Goal: Task Accomplishment & Management: Complete application form

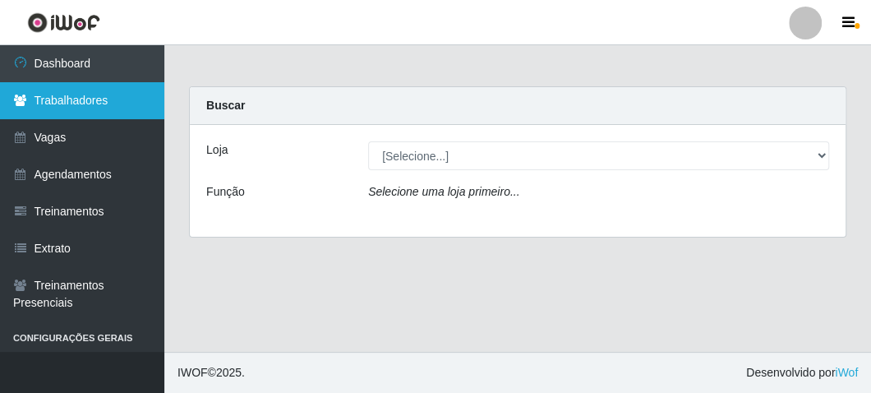
click at [62, 107] on link "Trabalhadores" at bounding box center [82, 100] width 164 height 37
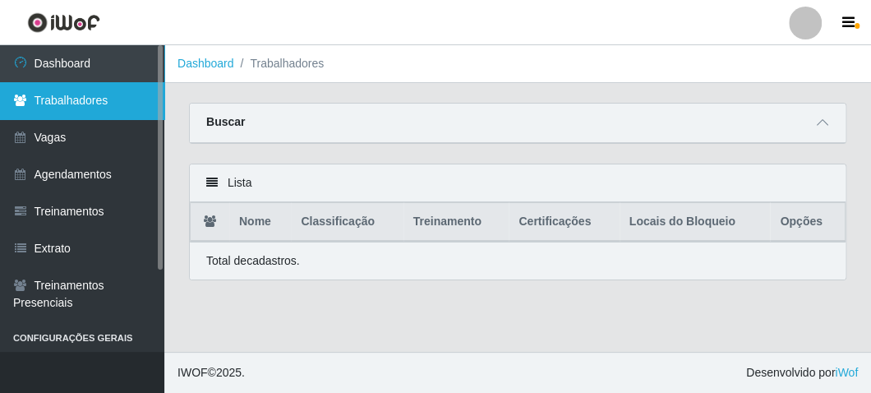
click at [76, 104] on link "Trabalhadores" at bounding box center [82, 100] width 164 height 37
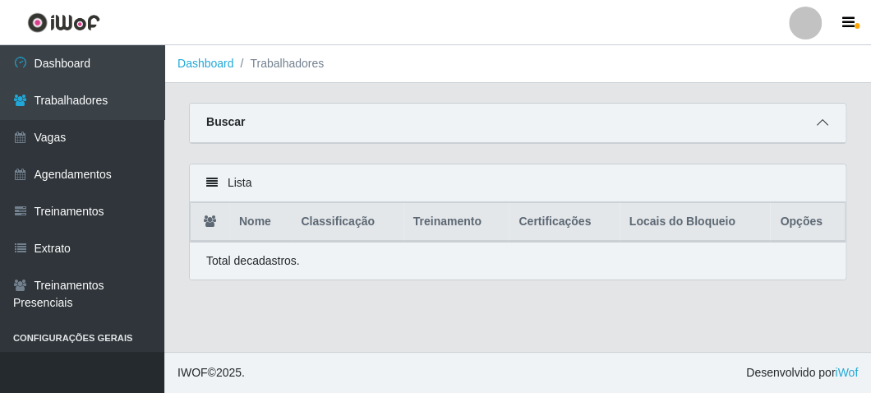
click at [830, 127] on span at bounding box center [823, 122] width 20 height 19
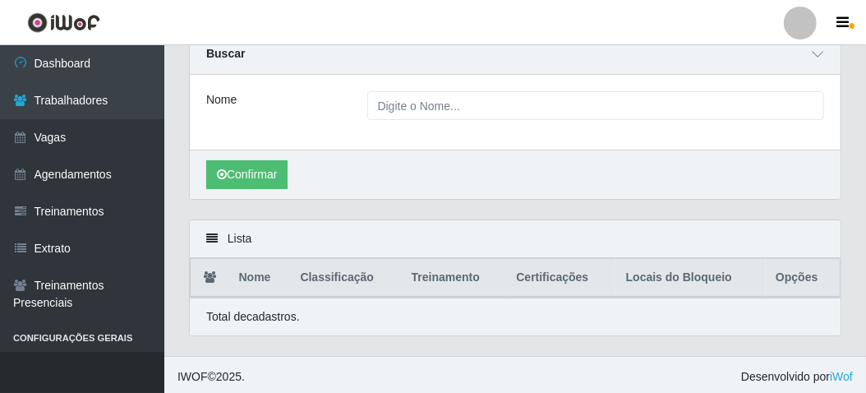
scroll to position [69, 0]
click at [245, 166] on button "Confirmar" at bounding box center [246, 173] width 81 height 29
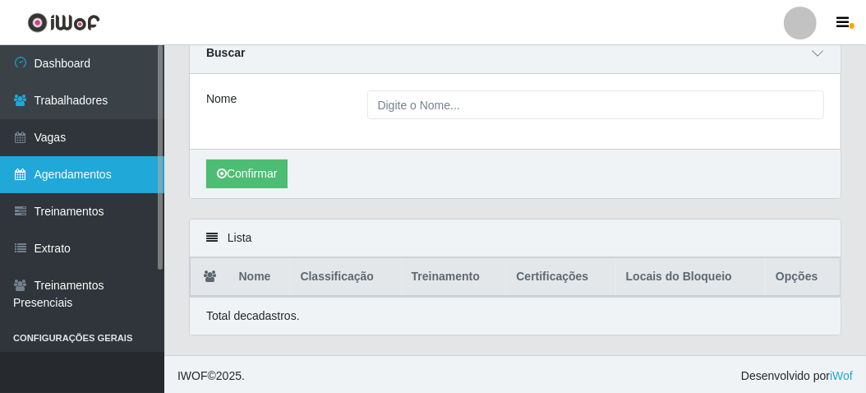
click at [73, 170] on link "Agendamentos" at bounding box center [82, 174] width 164 height 37
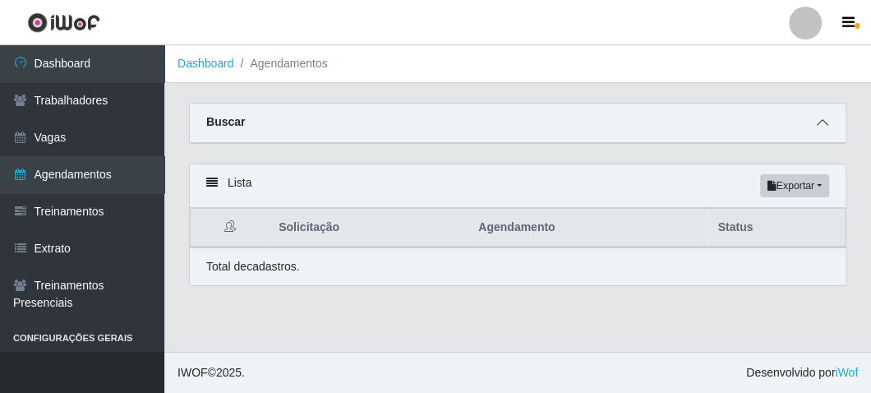
click at [813, 115] on span at bounding box center [823, 122] width 20 height 19
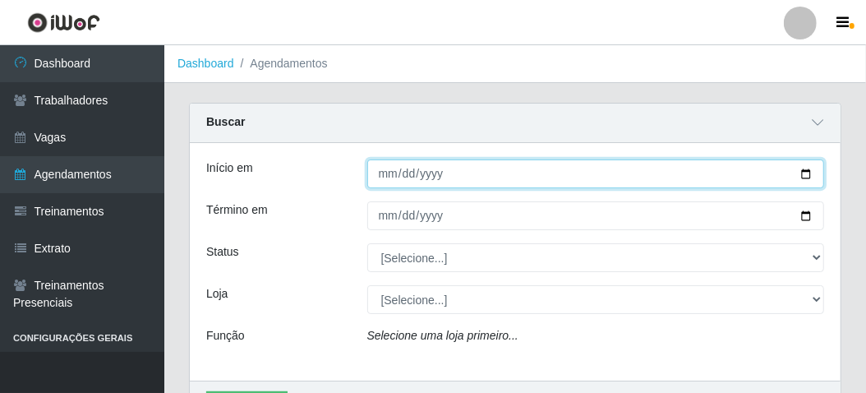
click at [804, 169] on input "Início em" at bounding box center [596, 173] width 458 height 29
type input "[DATE]"
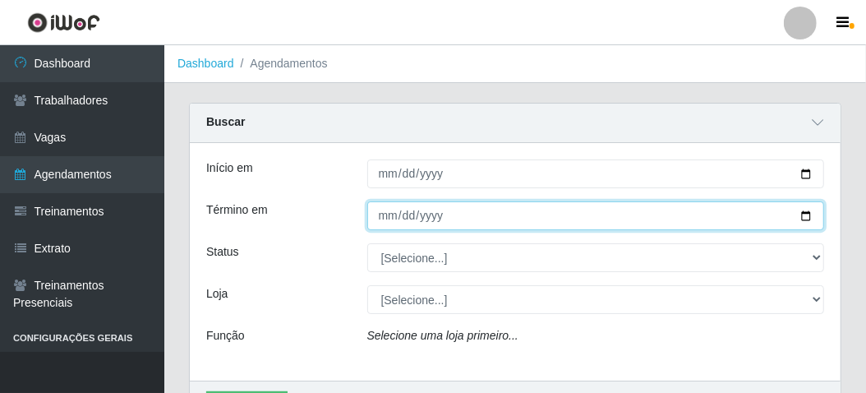
click at [799, 214] on input "Término em" at bounding box center [596, 215] width 458 height 29
type input "[DATE]"
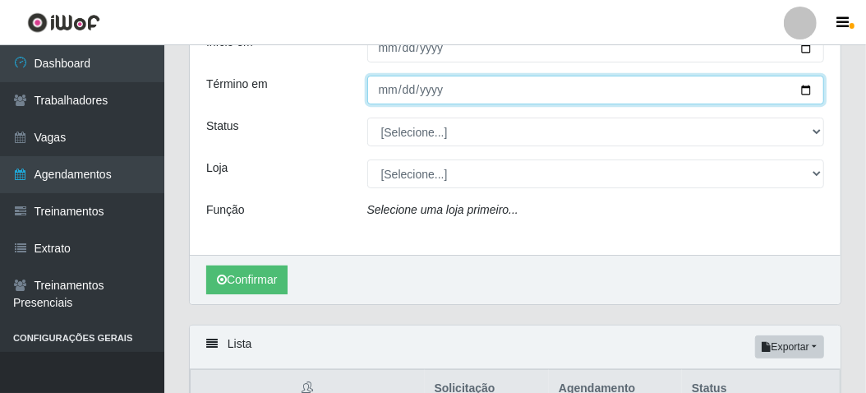
scroll to position [164, 0]
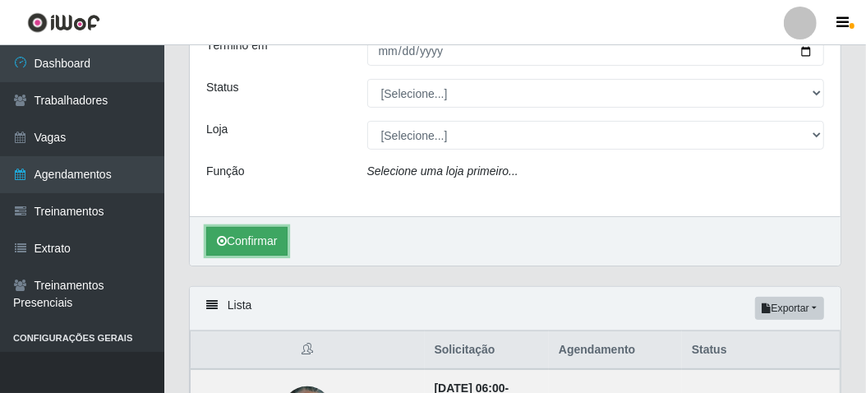
click at [228, 241] on button "Confirmar" at bounding box center [246, 241] width 81 height 29
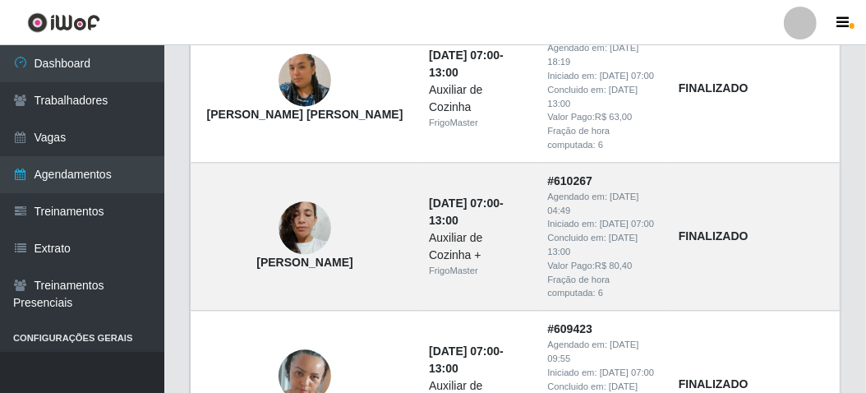
scroll to position [1972, 0]
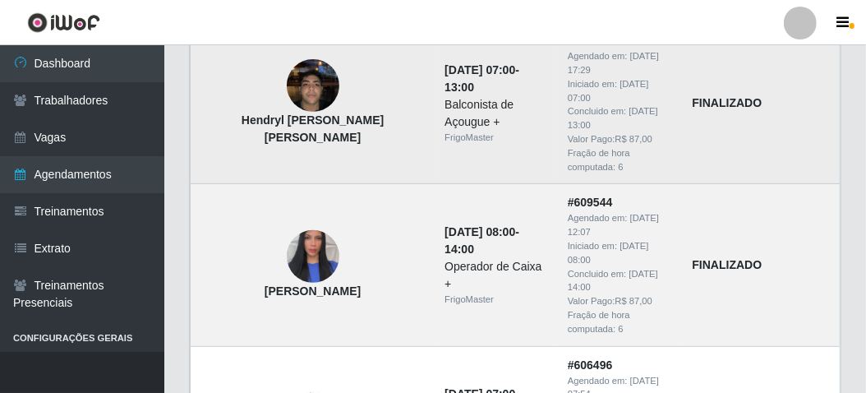
scroll to position [411, 0]
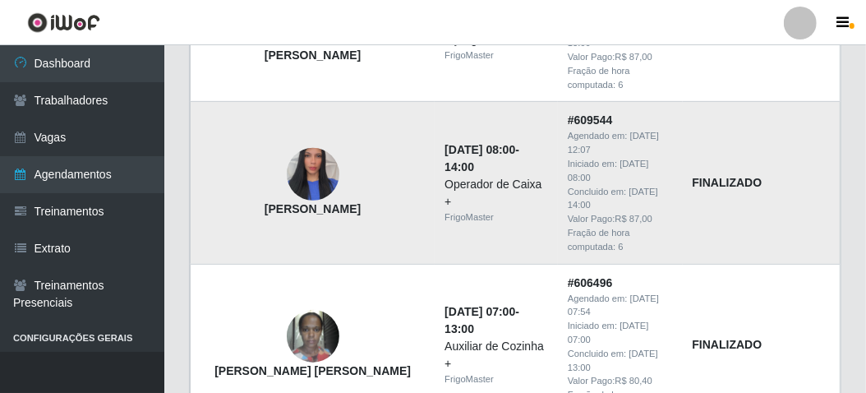
click at [287, 139] on img at bounding box center [313, 174] width 53 height 94
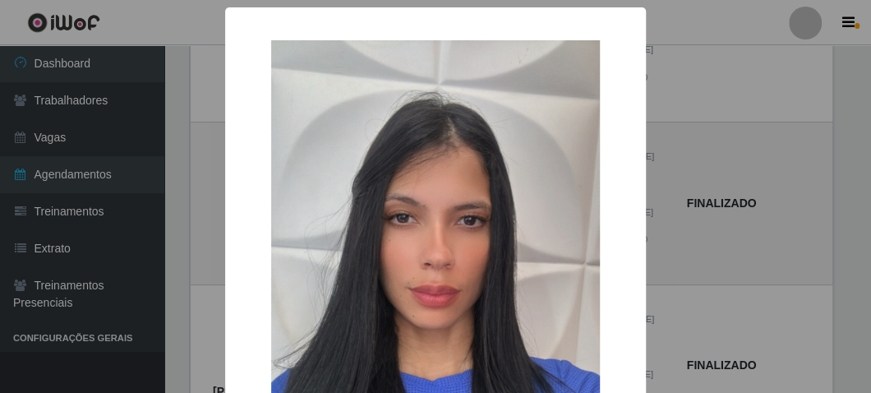
click at [691, 260] on div "× Randrielle da Silva Emiliano OK Cancel" at bounding box center [435, 196] width 871 height 393
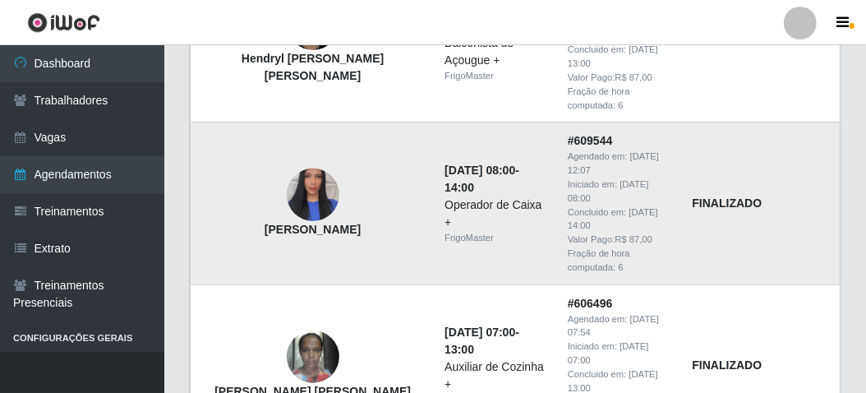
click at [298, 176] on img at bounding box center [313, 195] width 53 height 94
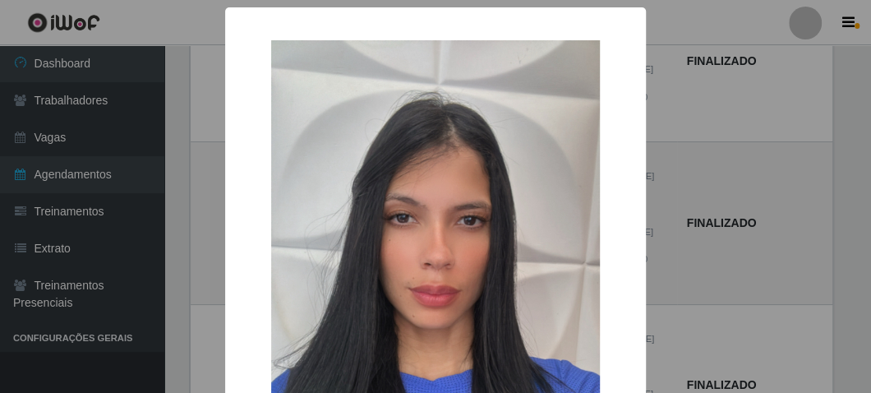
click at [225, 146] on div "× Randrielle da Silva Emiliano OK Cancel" at bounding box center [435, 372] width 421 height 730
click at [204, 168] on div "× Randrielle da Silva Emiliano OK Cancel" at bounding box center [435, 196] width 871 height 393
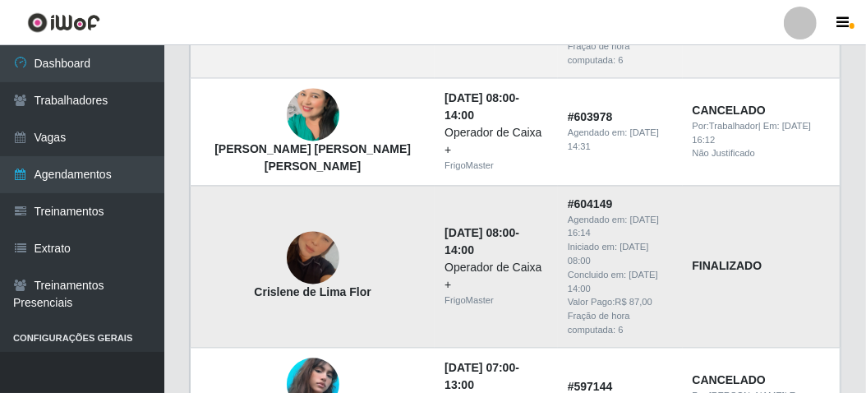
scroll to position [1850, 0]
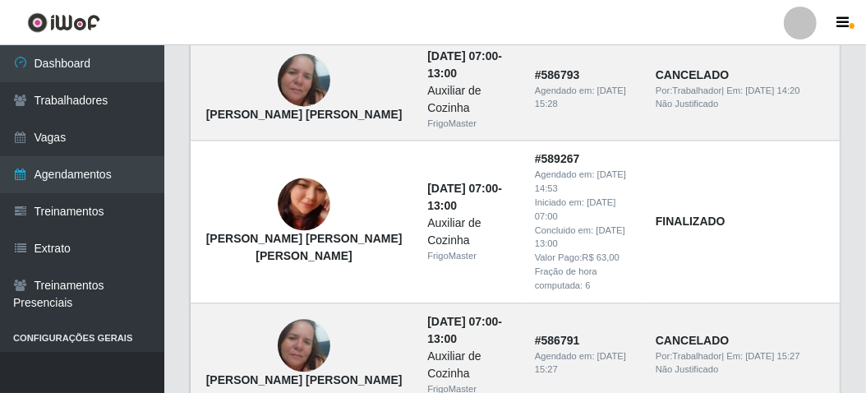
scroll to position [1889, 0]
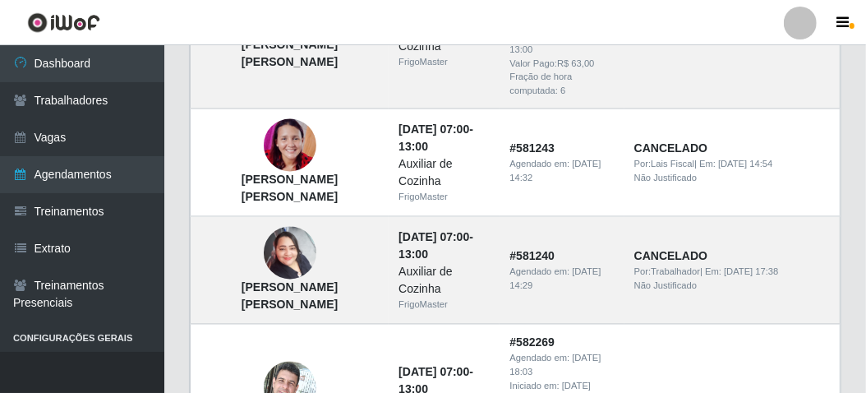
scroll to position [1643, 0]
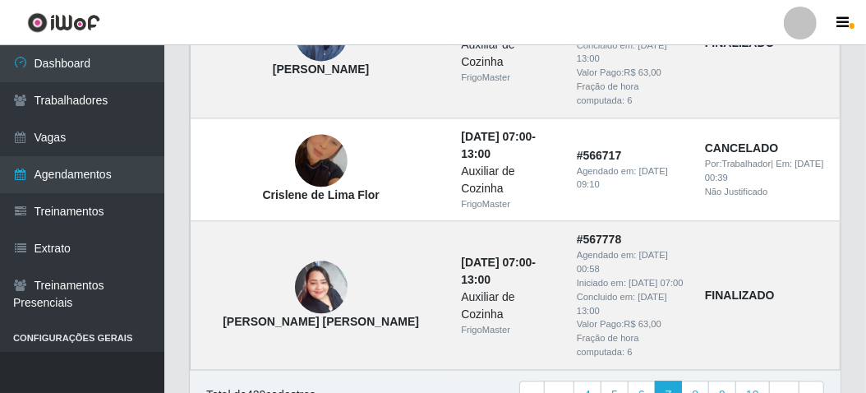
scroll to position [1946, 0]
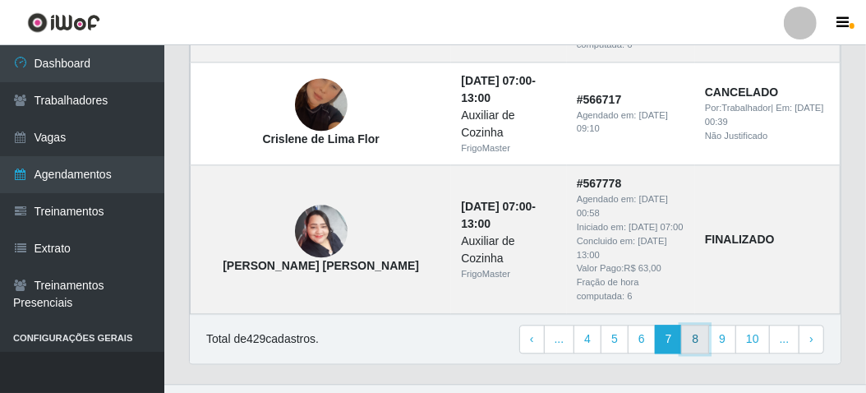
click at [705, 325] on link "8" at bounding box center [695, 340] width 28 height 30
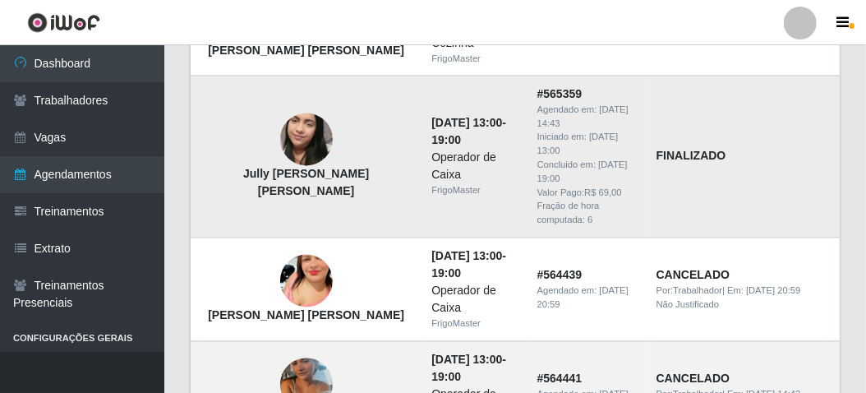
scroll to position [1643, 0]
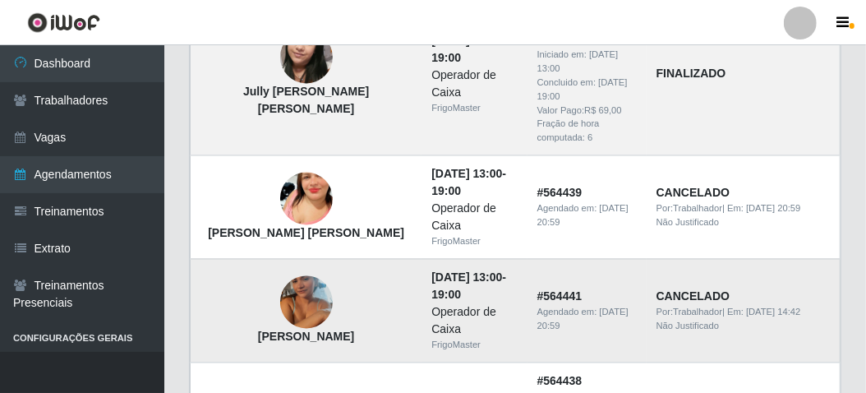
click at [280, 245] on img at bounding box center [306, 302] width 53 height 114
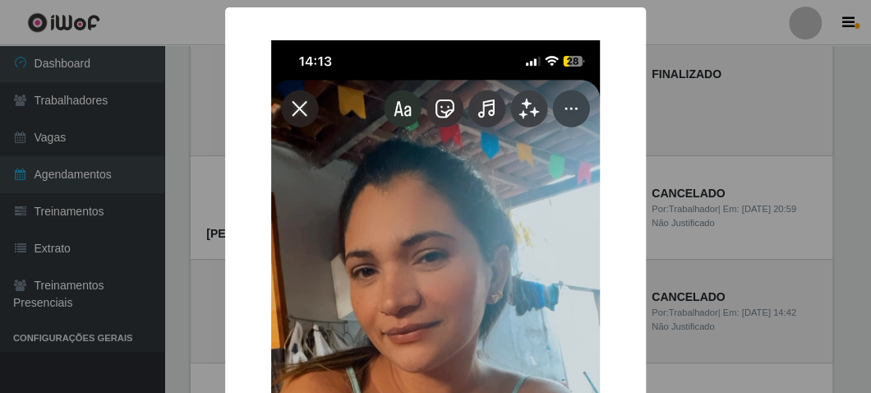
click at [198, 172] on div "× Damiana Gouveia da Fonseca OK Cancel" at bounding box center [435, 196] width 871 height 393
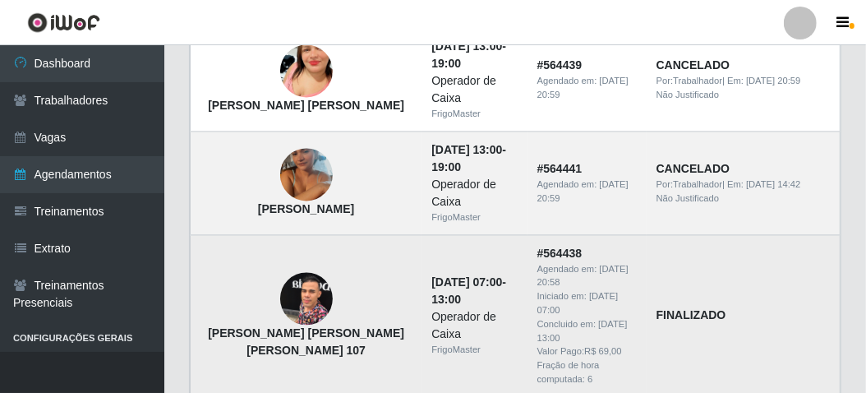
scroll to position [1854, 0]
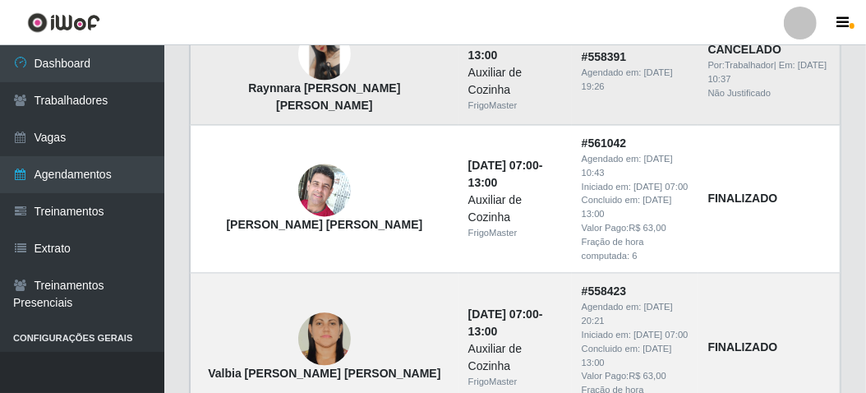
scroll to position [1754, 0]
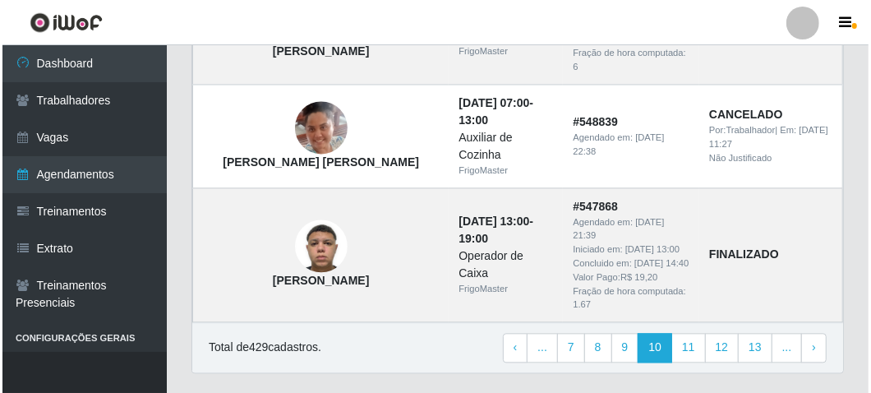
scroll to position [1787, 0]
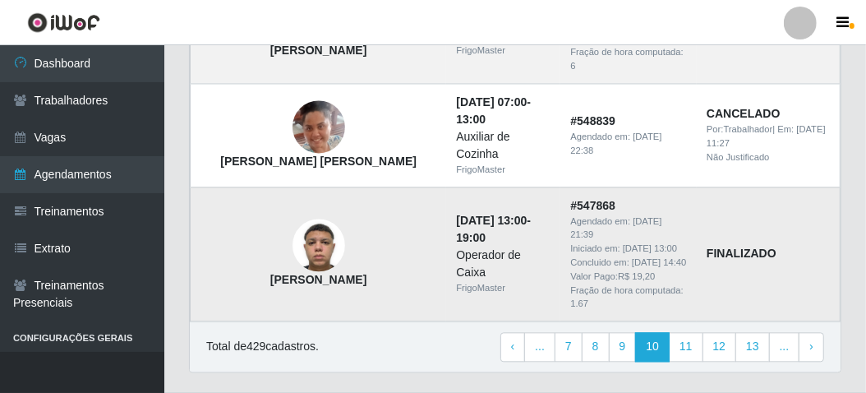
click at [293, 217] on img at bounding box center [319, 245] width 53 height 71
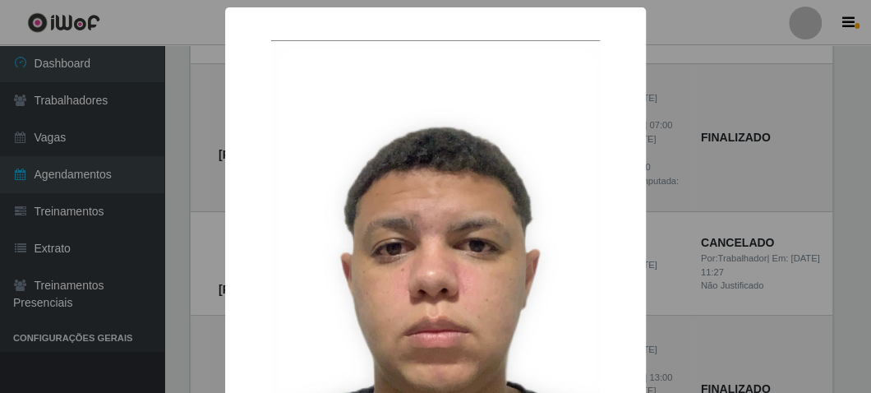
click at [694, 223] on div "× Caio Renan Soares Pereira OK Cancel" at bounding box center [435, 196] width 871 height 393
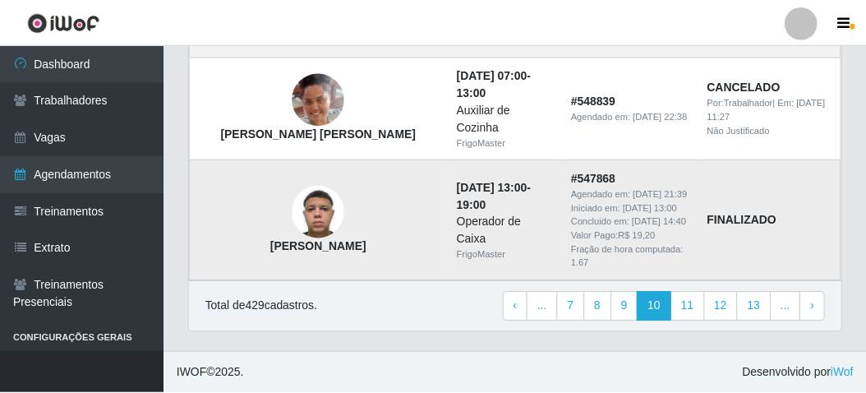
scroll to position [1773, 0]
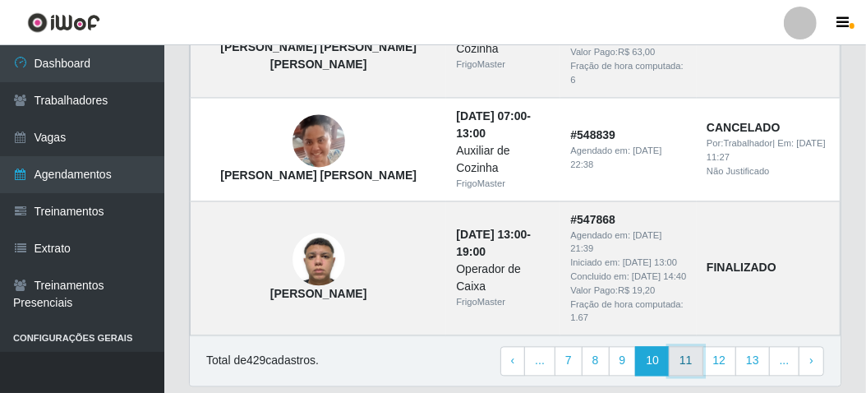
click at [688, 346] on link "11" at bounding box center [686, 361] width 35 height 30
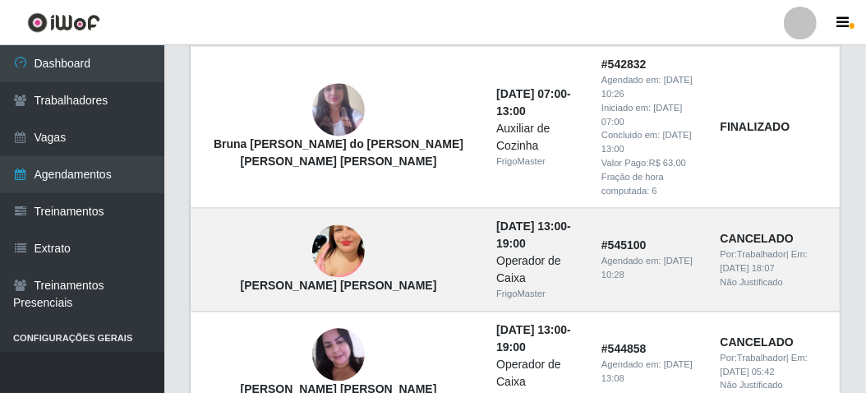
scroll to position [1890, 0]
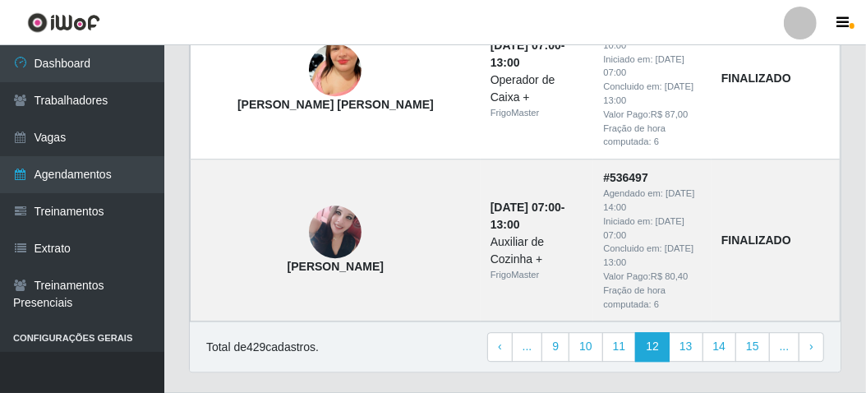
scroll to position [2247, 0]
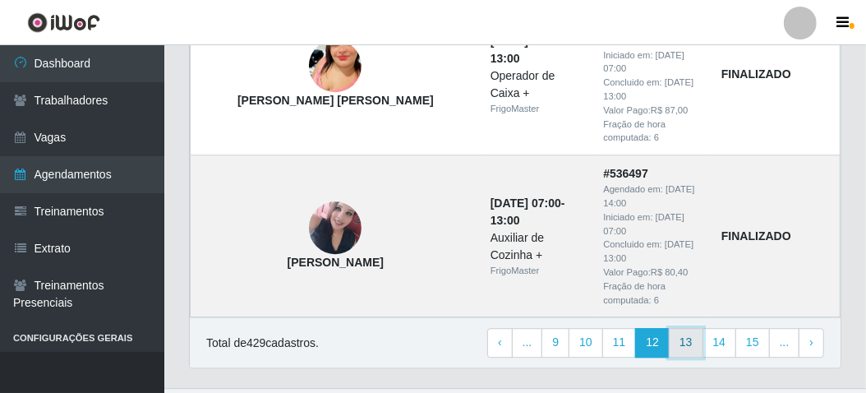
click at [685, 328] on link "13" at bounding box center [686, 343] width 35 height 30
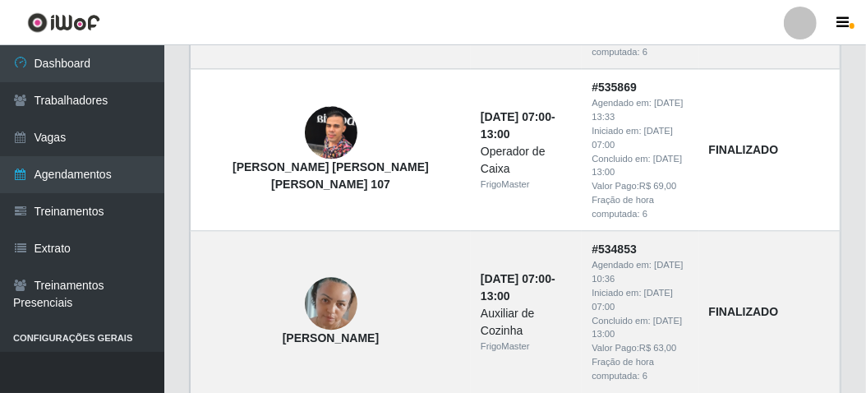
scroll to position [2117, 0]
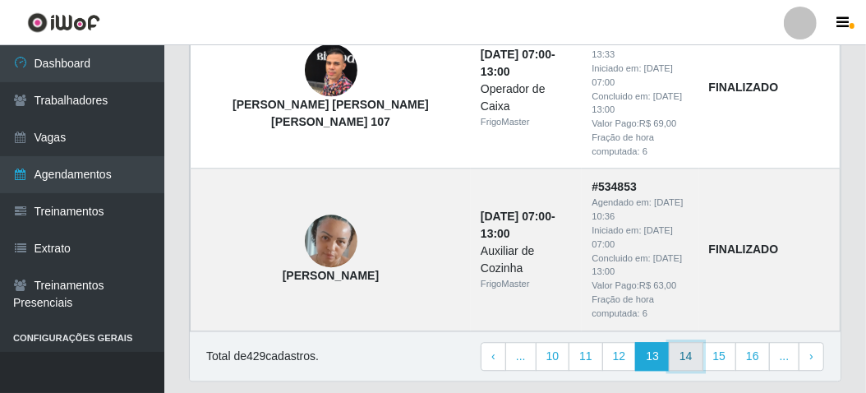
click at [687, 342] on link "14" at bounding box center [686, 357] width 35 height 30
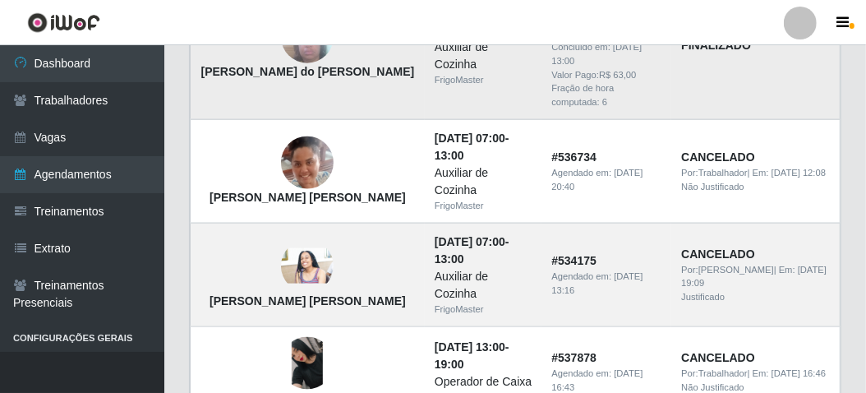
scroll to position [1068, 0]
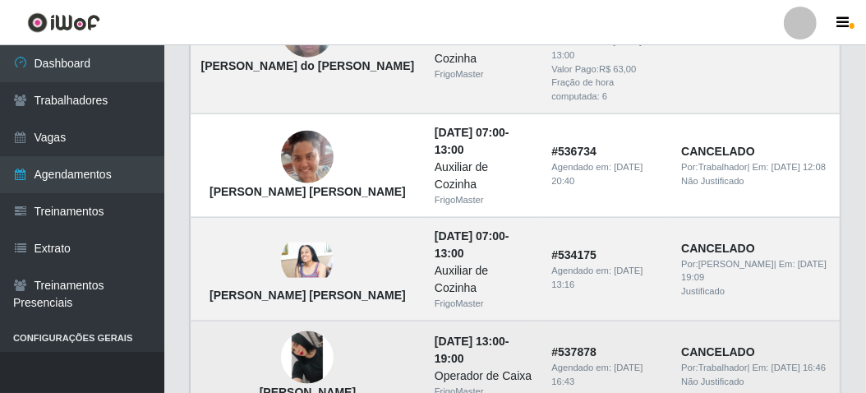
click at [281, 331] on img at bounding box center [307, 357] width 53 height 53
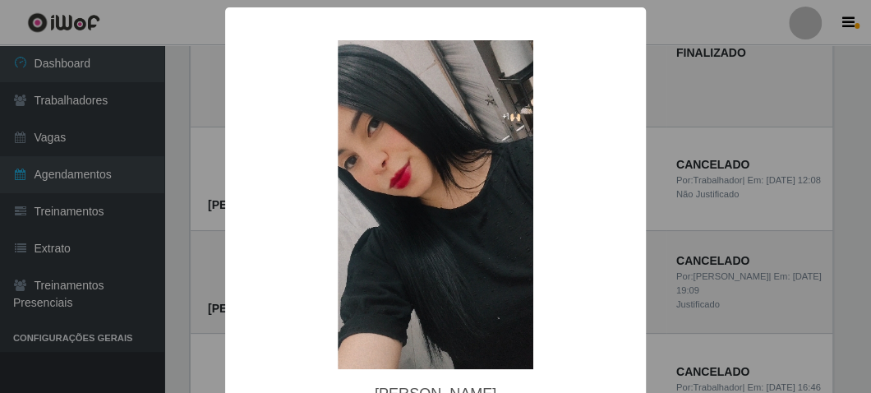
click at [168, 223] on div "× [PERSON_NAME] OK Cancel" at bounding box center [435, 196] width 871 height 393
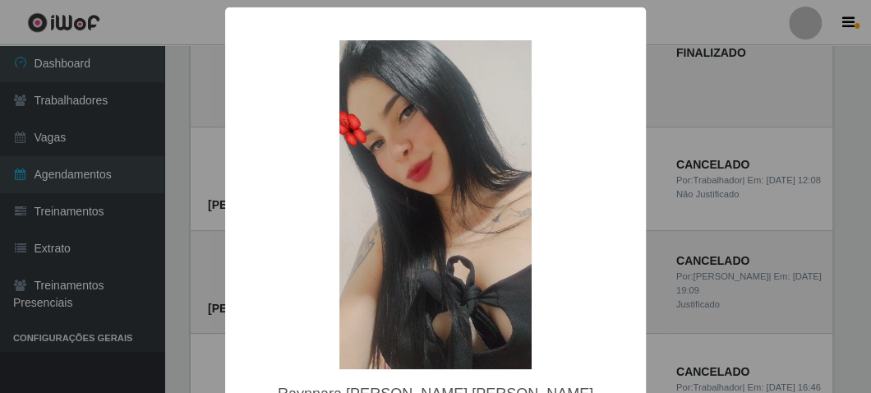
click at [225, 284] on div "× Raynnara [PERSON_NAME] [PERSON_NAME] OK Cancel" at bounding box center [435, 244] width 421 height 475
click at [206, 263] on div "× Raynnara [PERSON_NAME] [PERSON_NAME] OK Cancel" at bounding box center [435, 196] width 871 height 393
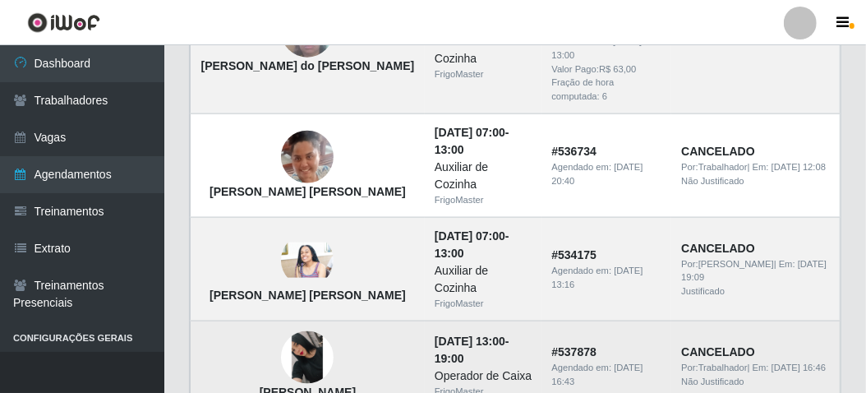
click at [281, 331] on img at bounding box center [307, 357] width 53 height 53
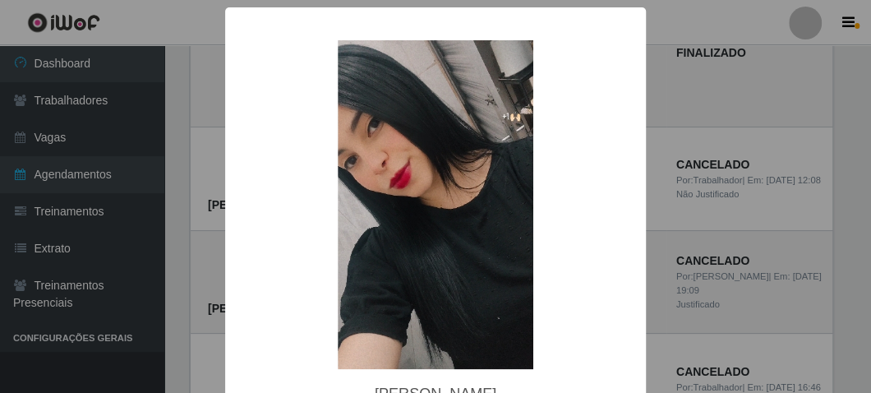
click at [225, 253] on div "× Manuelly Porfirio Silva OK Cancel" at bounding box center [435, 244] width 421 height 475
click at [210, 254] on div "× Manuelly Porfirio Silva OK Cancel" at bounding box center [435, 196] width 871 height 393
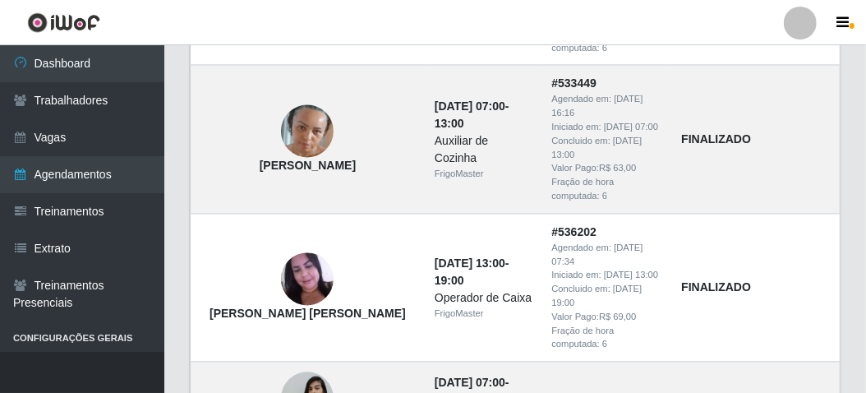
scroll to position [1712, 0]
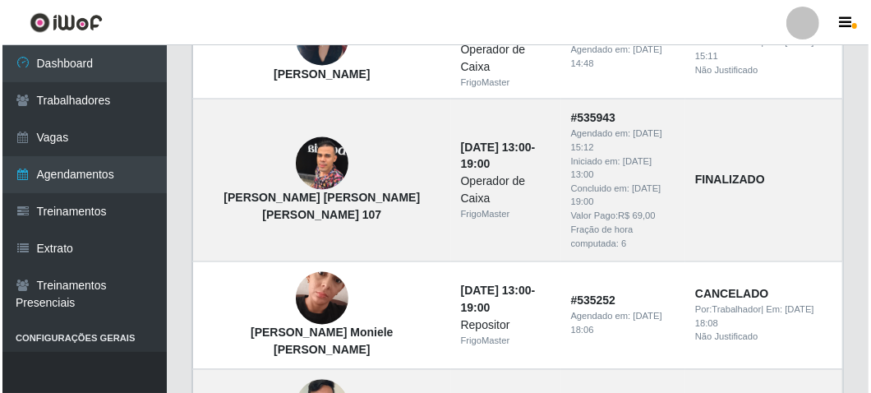
scroll to position [1561, 0]
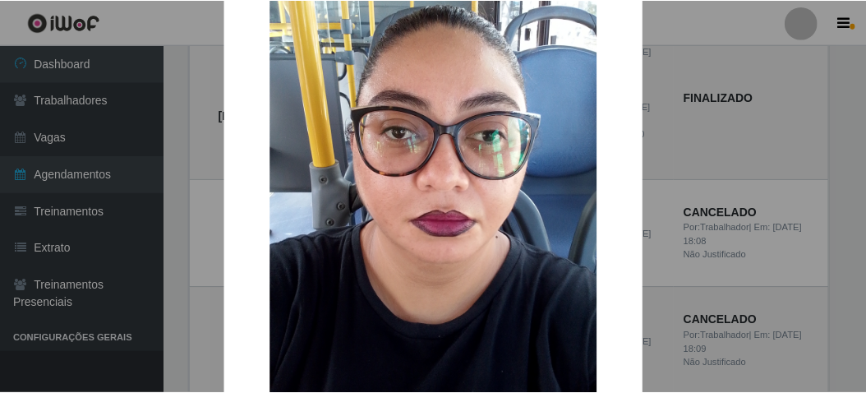
scroll to position [209, 0]
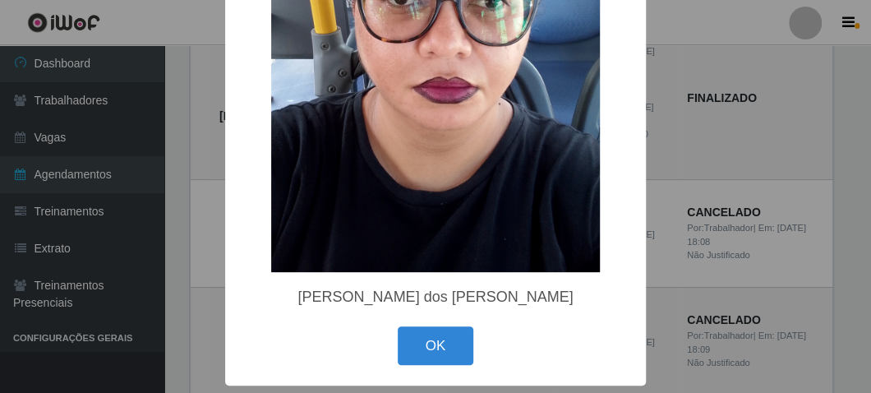
click at [177, 304] on div "× Greicy Ricardo dos Santos OK Cancel" at bounding box center [435, 196] width 871 height 393
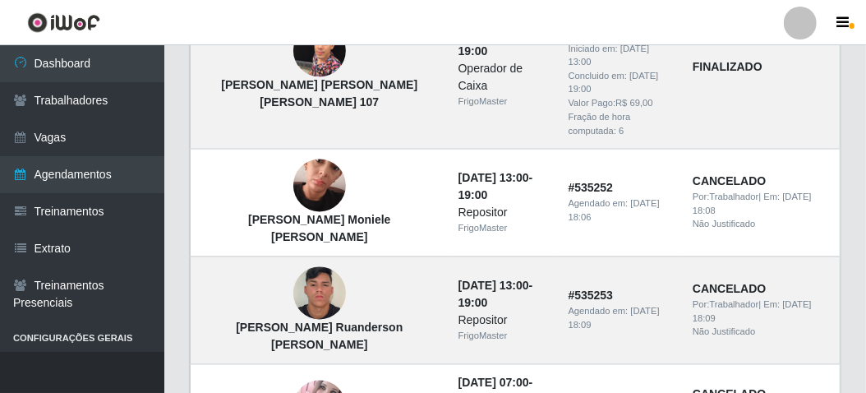
scroll to position [1641, 0]
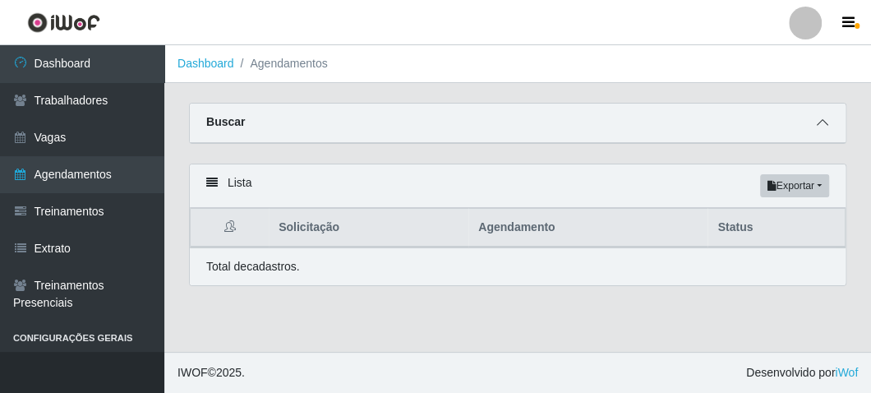
click at [824, 121] on icon at bounding box center [823, 123] width 12 height 12
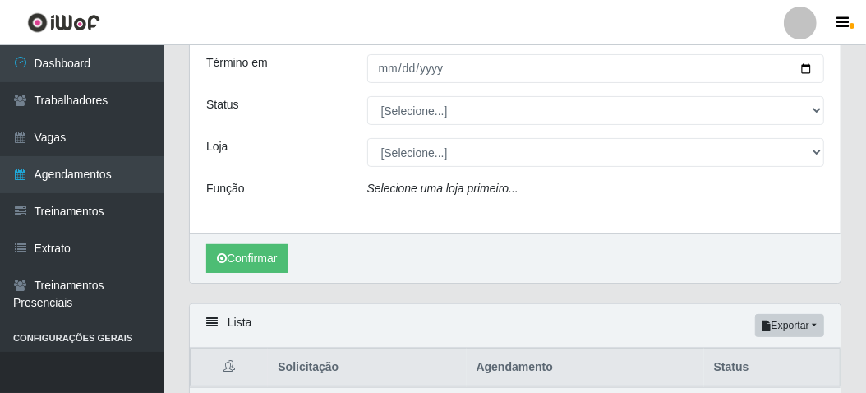
scroll to position [237, 0]
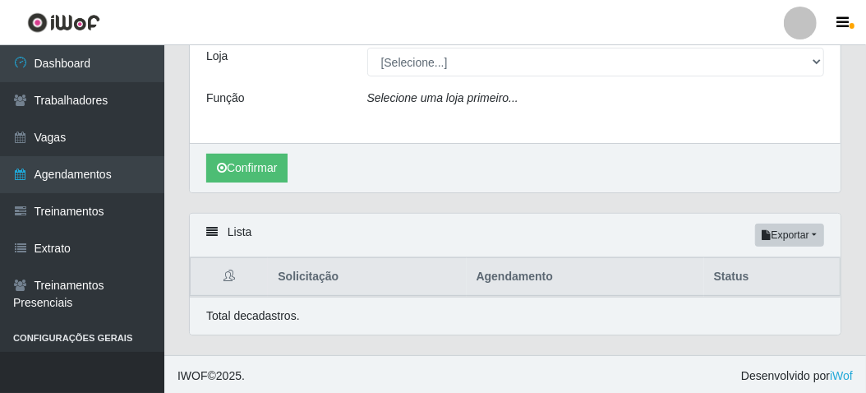
click at [855, 209] on div "Carregando... Buscar Início em 2024-12-01 Término em 2025-05-31 Status [Selecio…" at bounding box center [515, 110] width 702 height 490
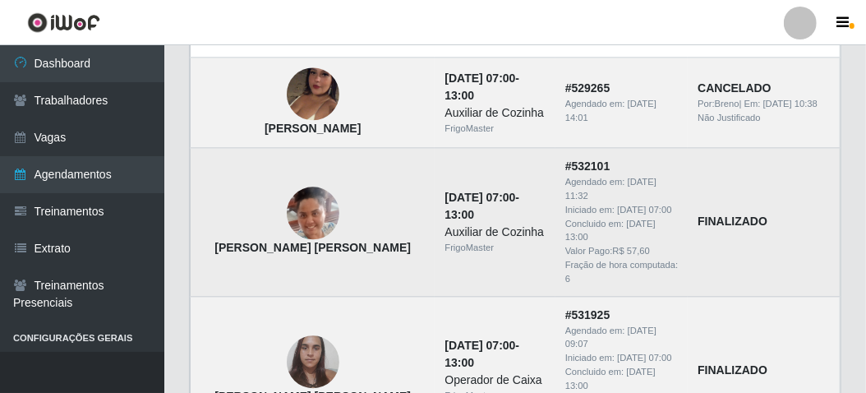
scroll to position [1955, 0]
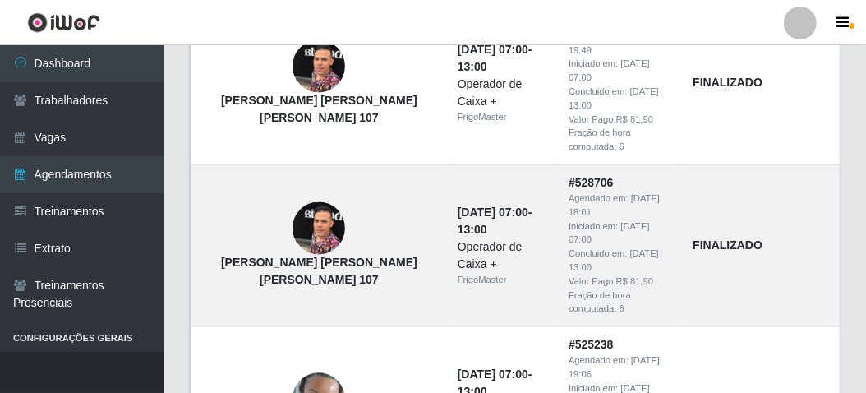
scroll to position [1747, 0]
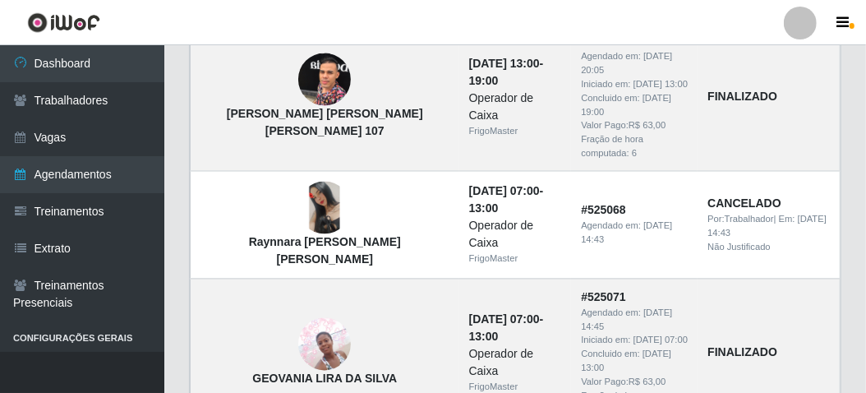
scroll to position [1643, 0]
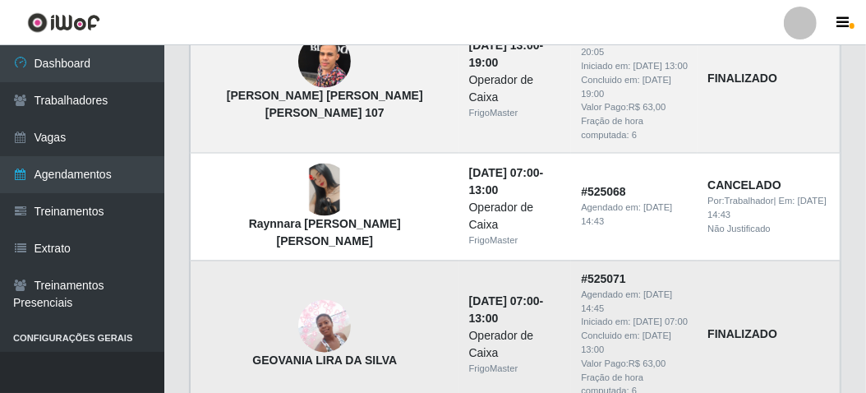
click at [298, 291] on img at bounding box center [324, 326] width 53 height 70
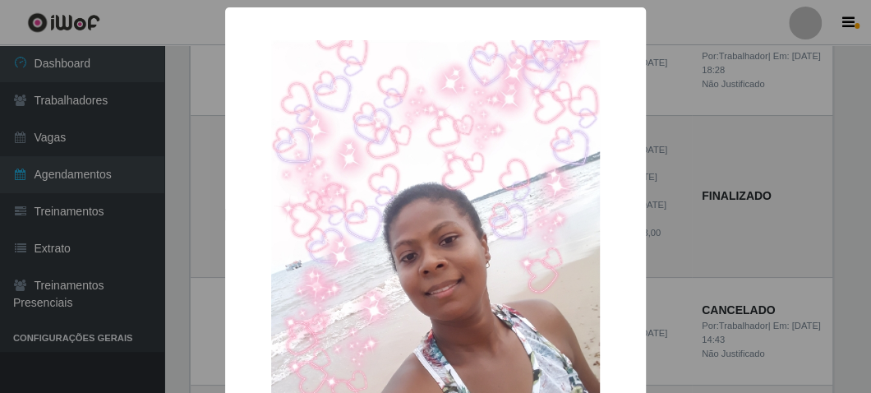
click at [215, 214] on div "× GEOVANIA LIRA DA SILVA OK Cancel" at bounding box center [435, 196] width 871 height 393
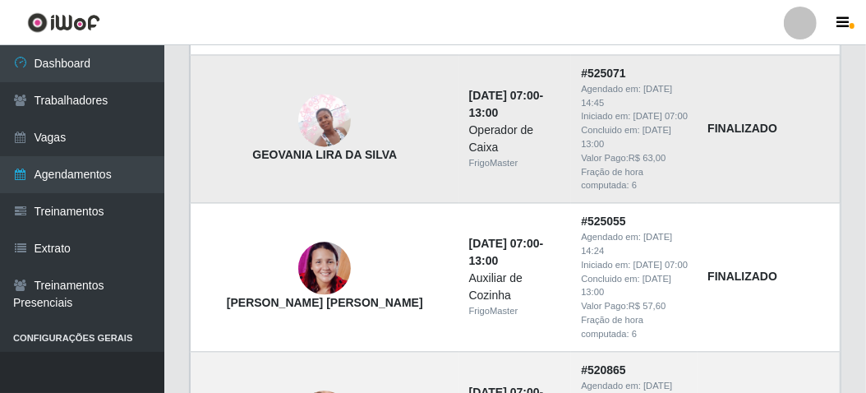
scroll to position [1890, 0]
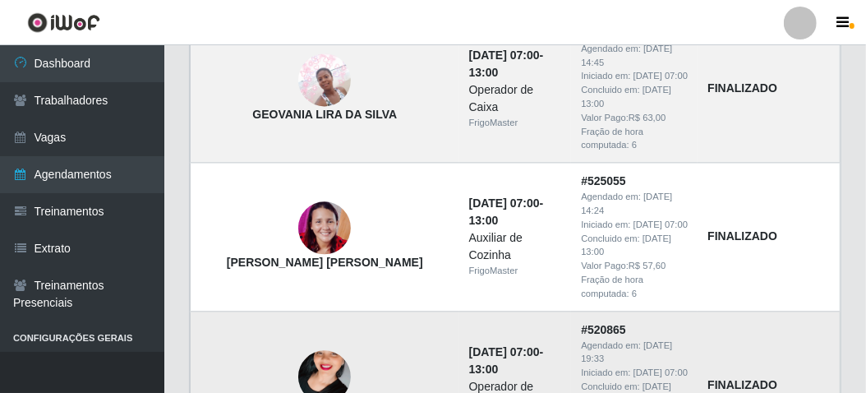
click at [298, 329] on img at bounding box center [324, 376] width 53 height 94
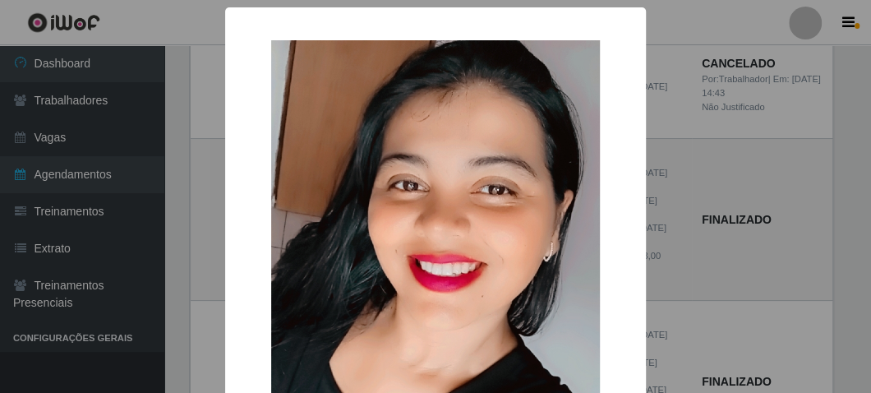
click at [205, 215] on div "× Diana dos Santos Silva OK Cancel" at bounding box center [435, 196] width 871 height 393
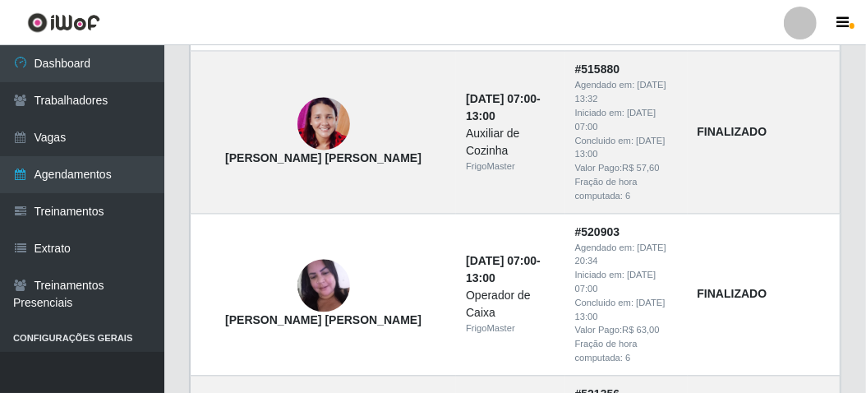
scroll to position [1808, 0]
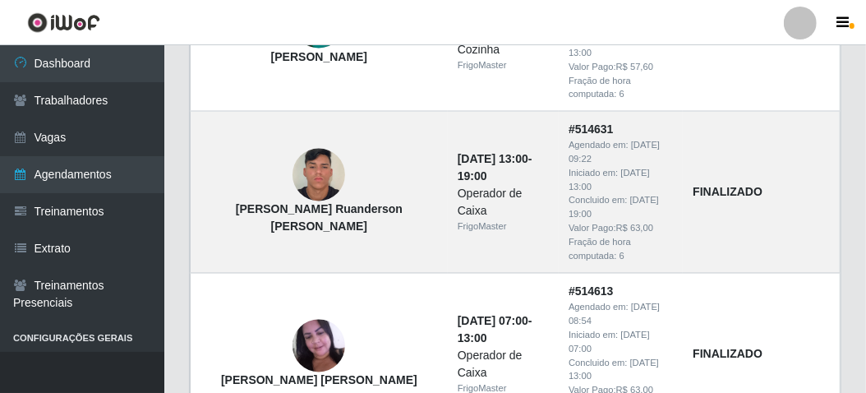
scroll to position [1643, 0]
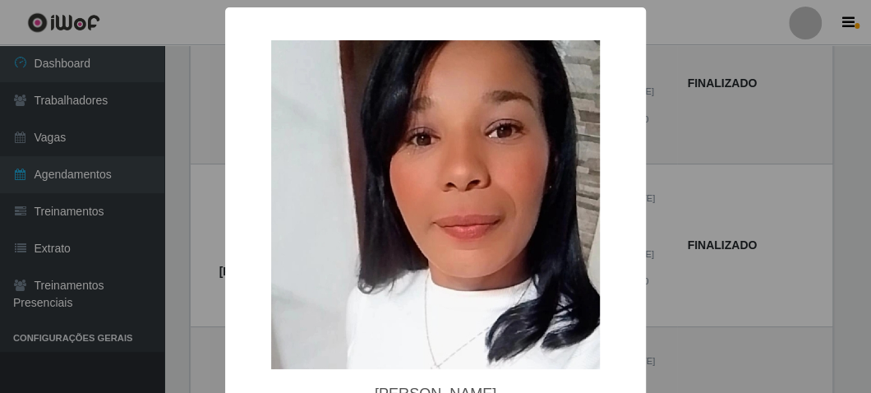
click at [198, 251] on div "× [PERSON_NAME]" at bounding box center [435, 196] width 871 height 393
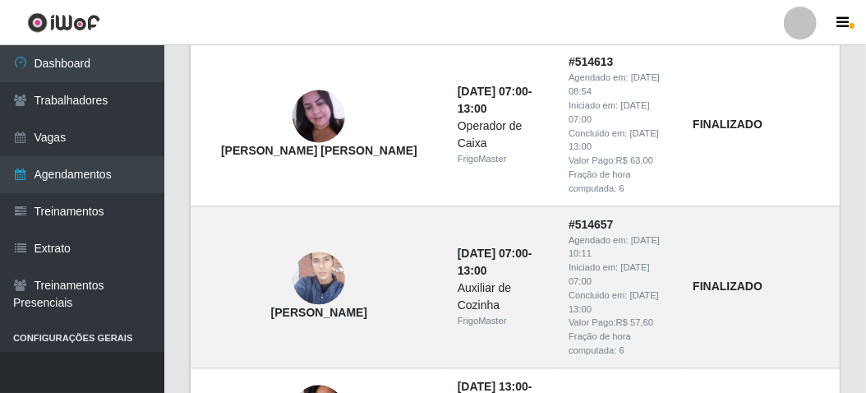
scroll to position [1773, 0]
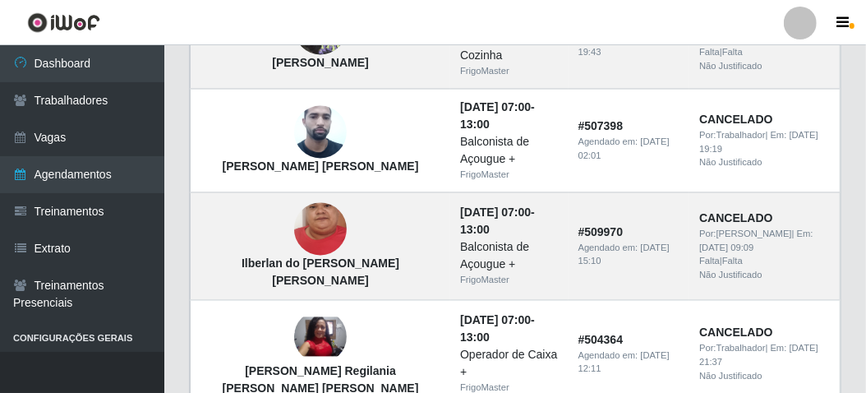
scroll to position [1643, 0]
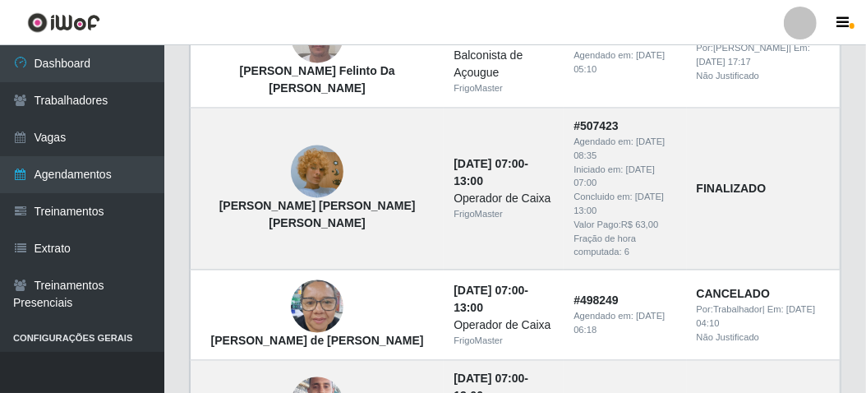
scroll to position [1726, 0]
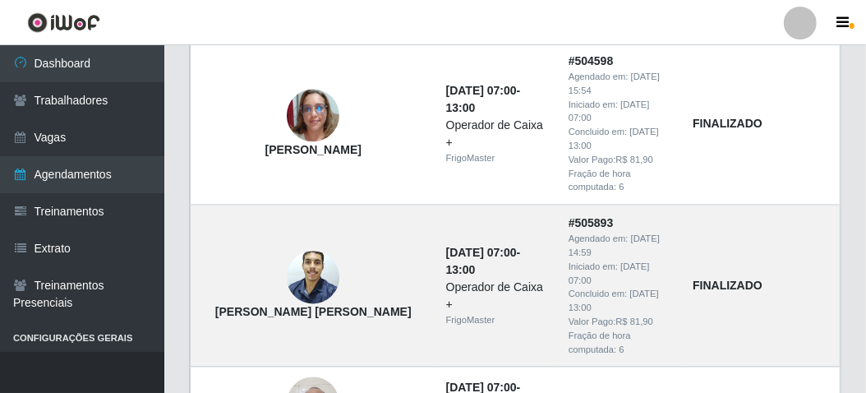
scroll to position [1643, 0]
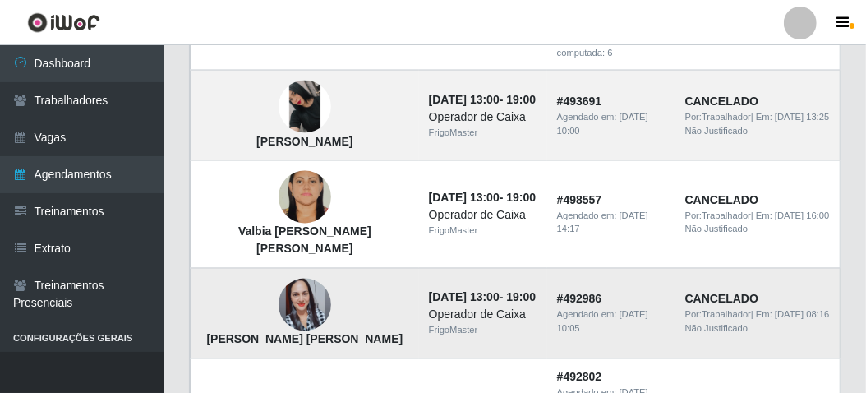
scroll to position [1479, 0]
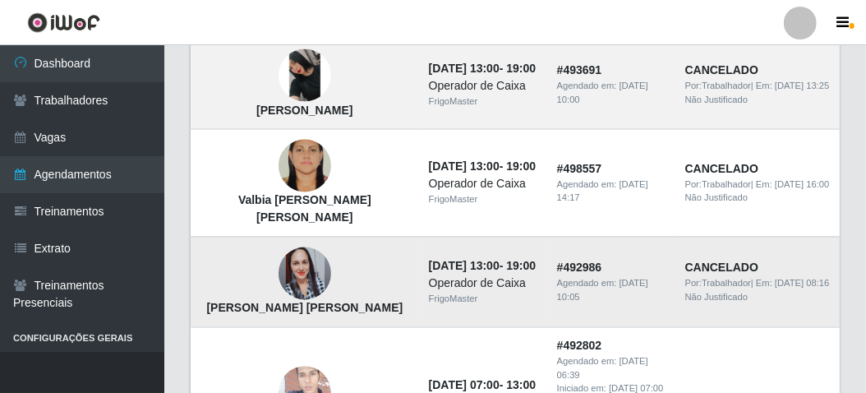
click at [279, 227] on img at bounding box center [305, 274] width 53 height 94
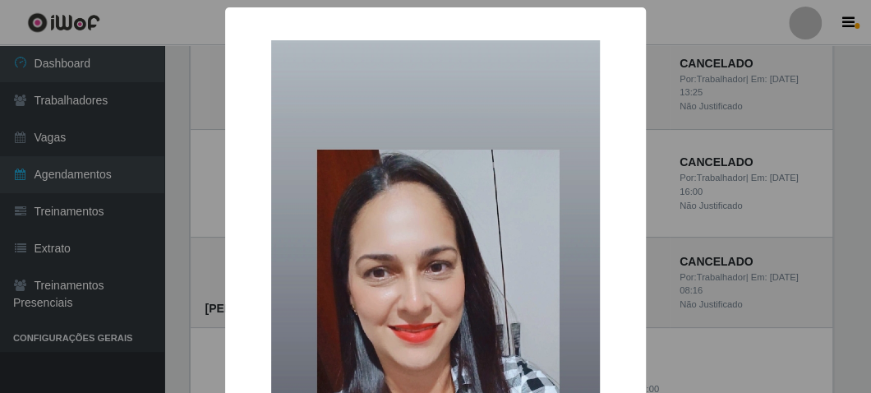
click at [656, 256] on div "× Luciana de Pontes Ferreira OK Cancel" at bounding box center [435, 196] width 871 height 393
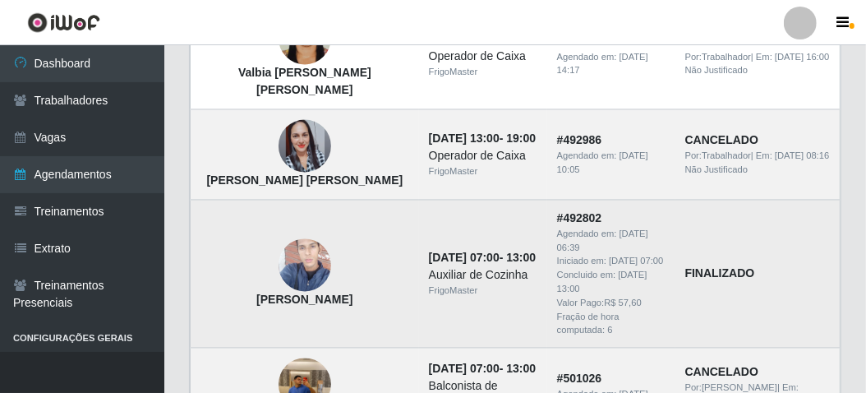
scroll to position [1641, 0]
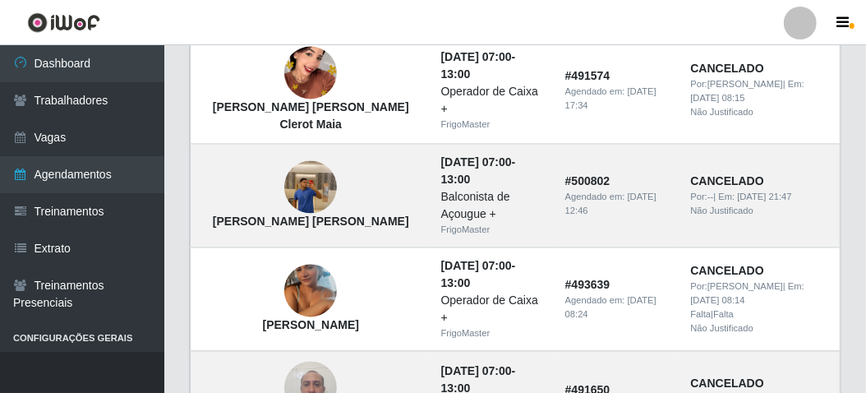
scroll to position [1631, 0]
